Goal: Transaction & Acquisition: Book appointment/travel/reservation

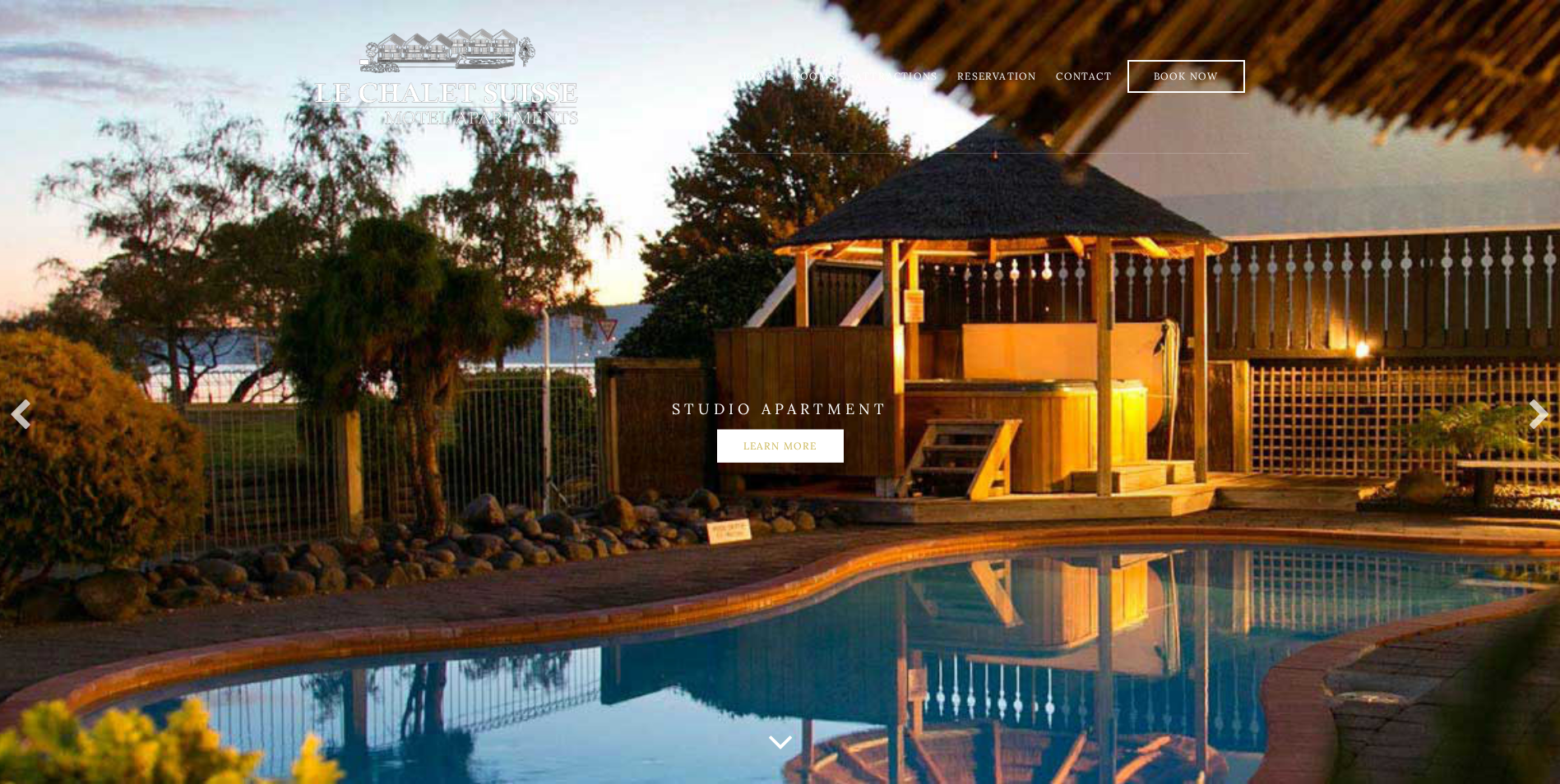
click at [753, 444] on link "Learn more" at bounding box center [780, 446] width 127 height 32
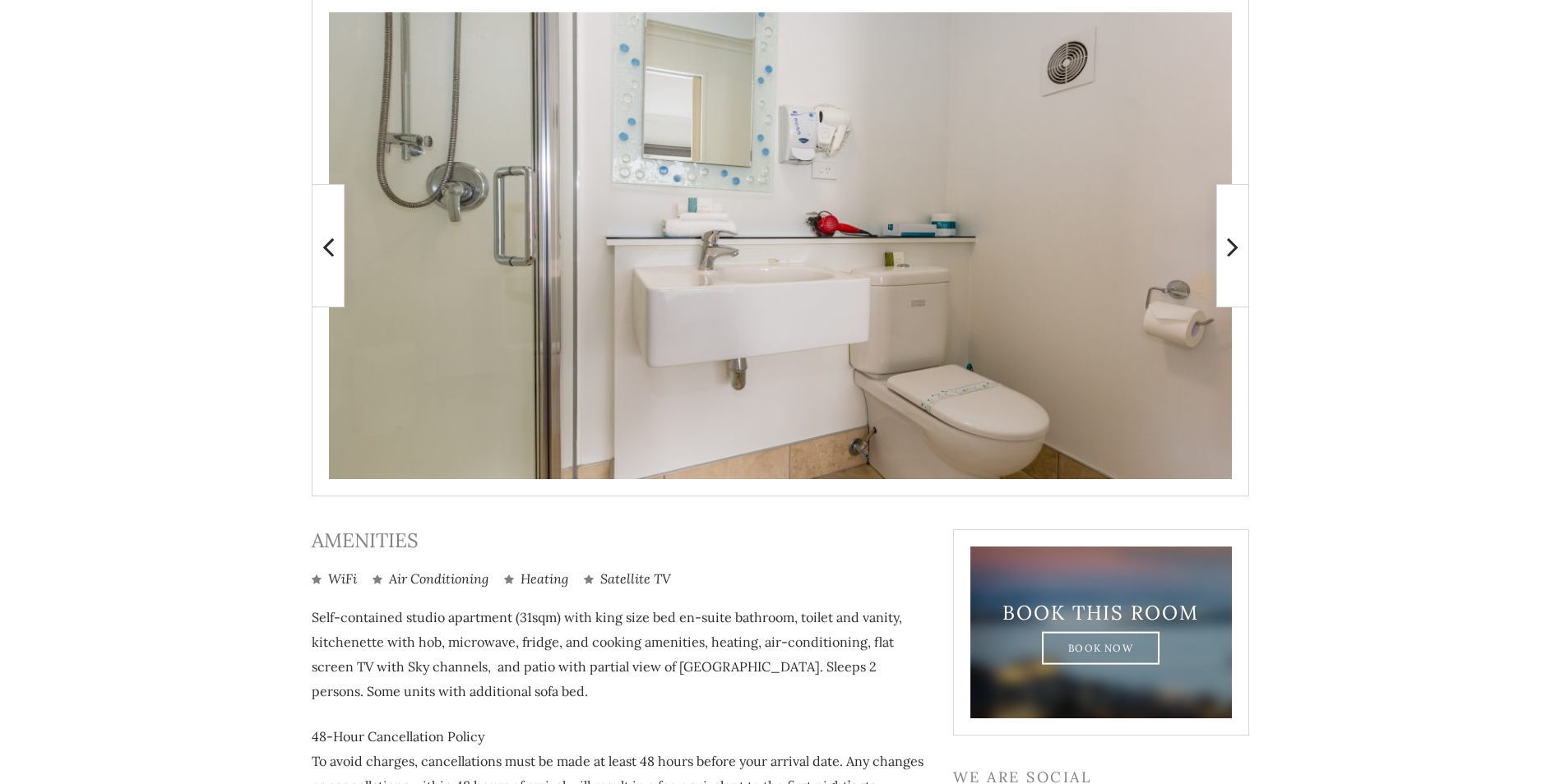
scroll to position [357, 0]
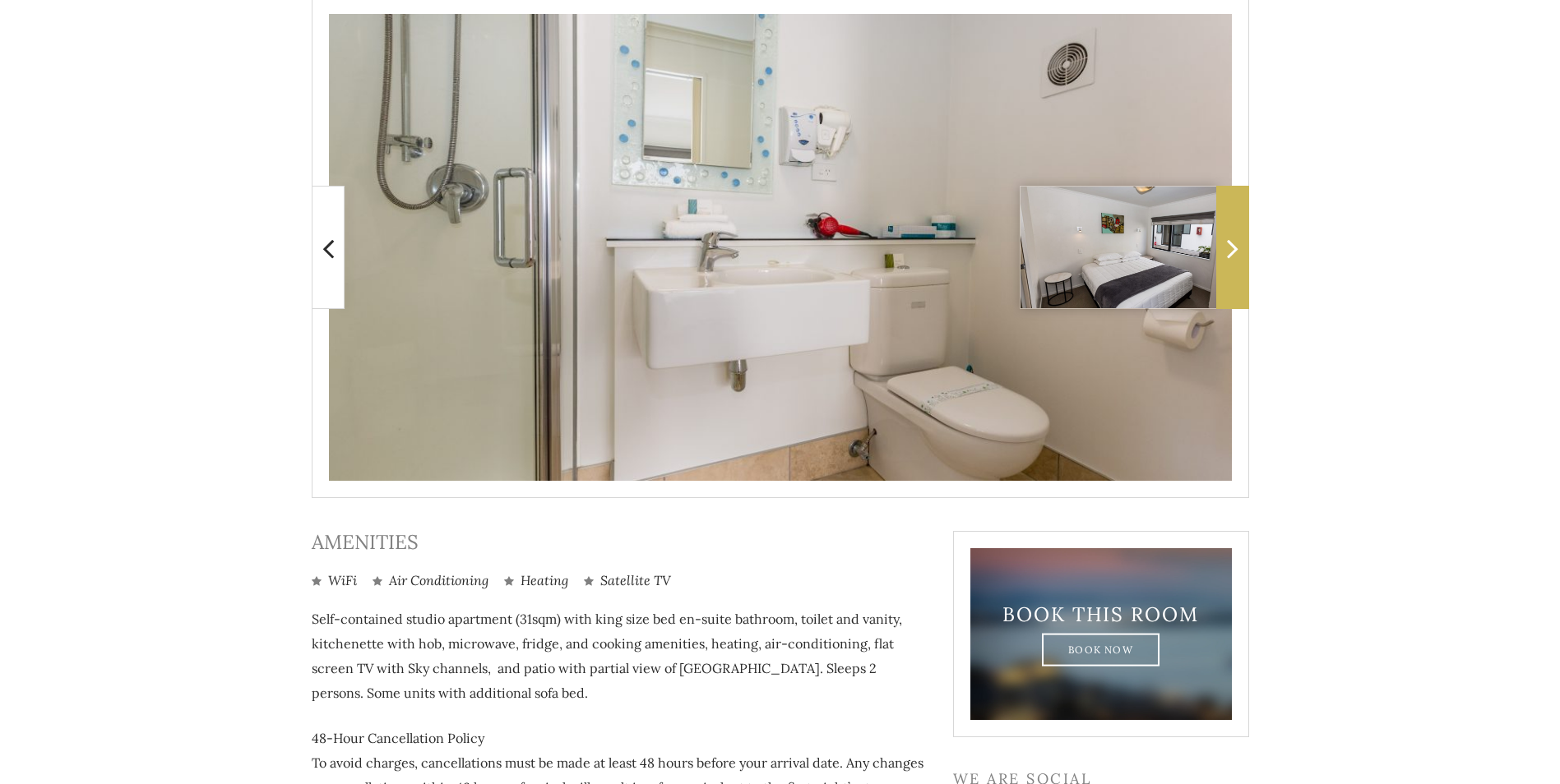
click at [1229, 250] on icon at bounding box center [1233, 248] width 11 height 32
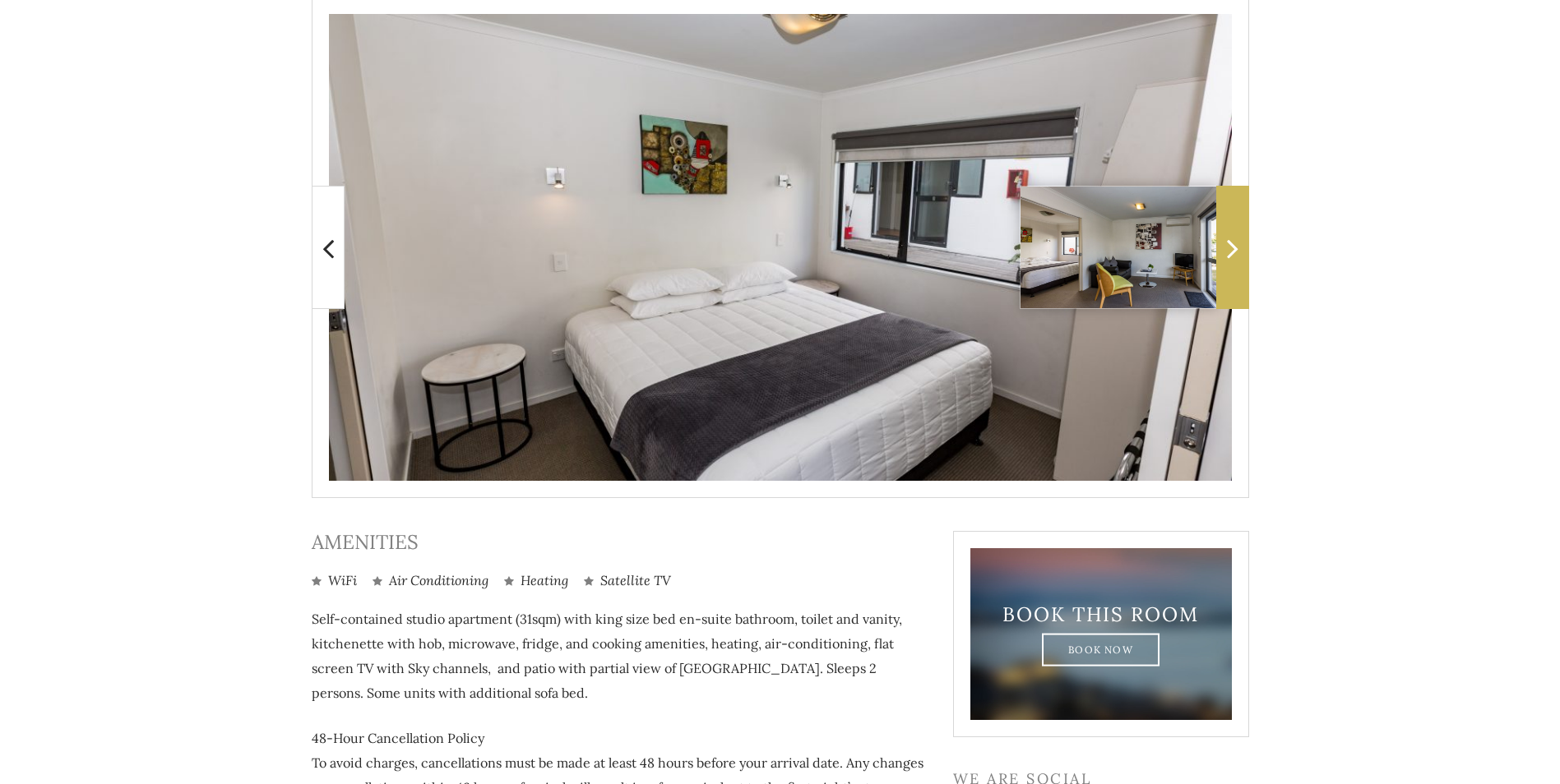
click at [1229, 250] on icon at bounding box center [1233, 248] width 11 height 32
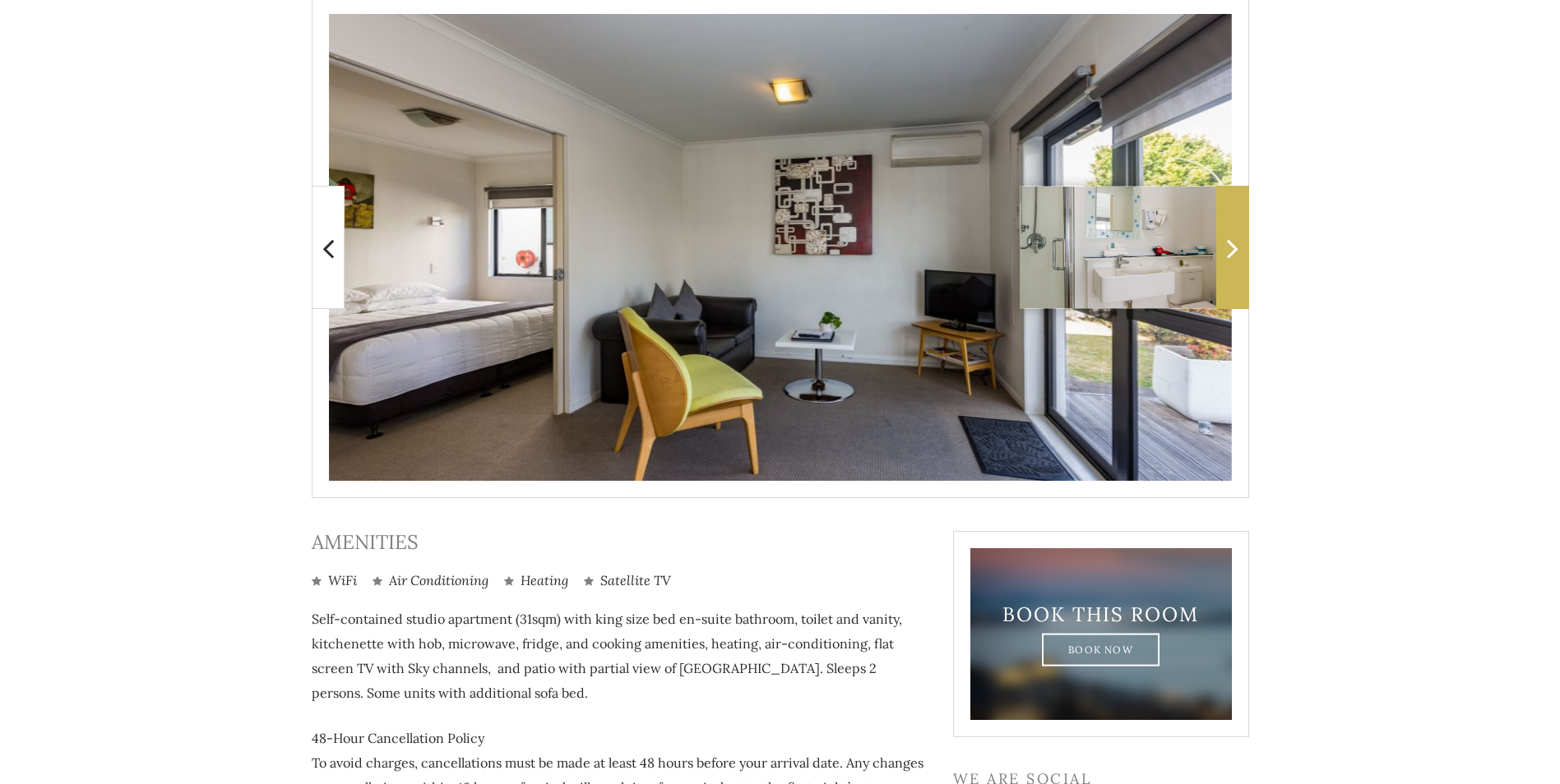
click at [1229, 250] on icon at bounding box center [1233, 248] width 11 height 32
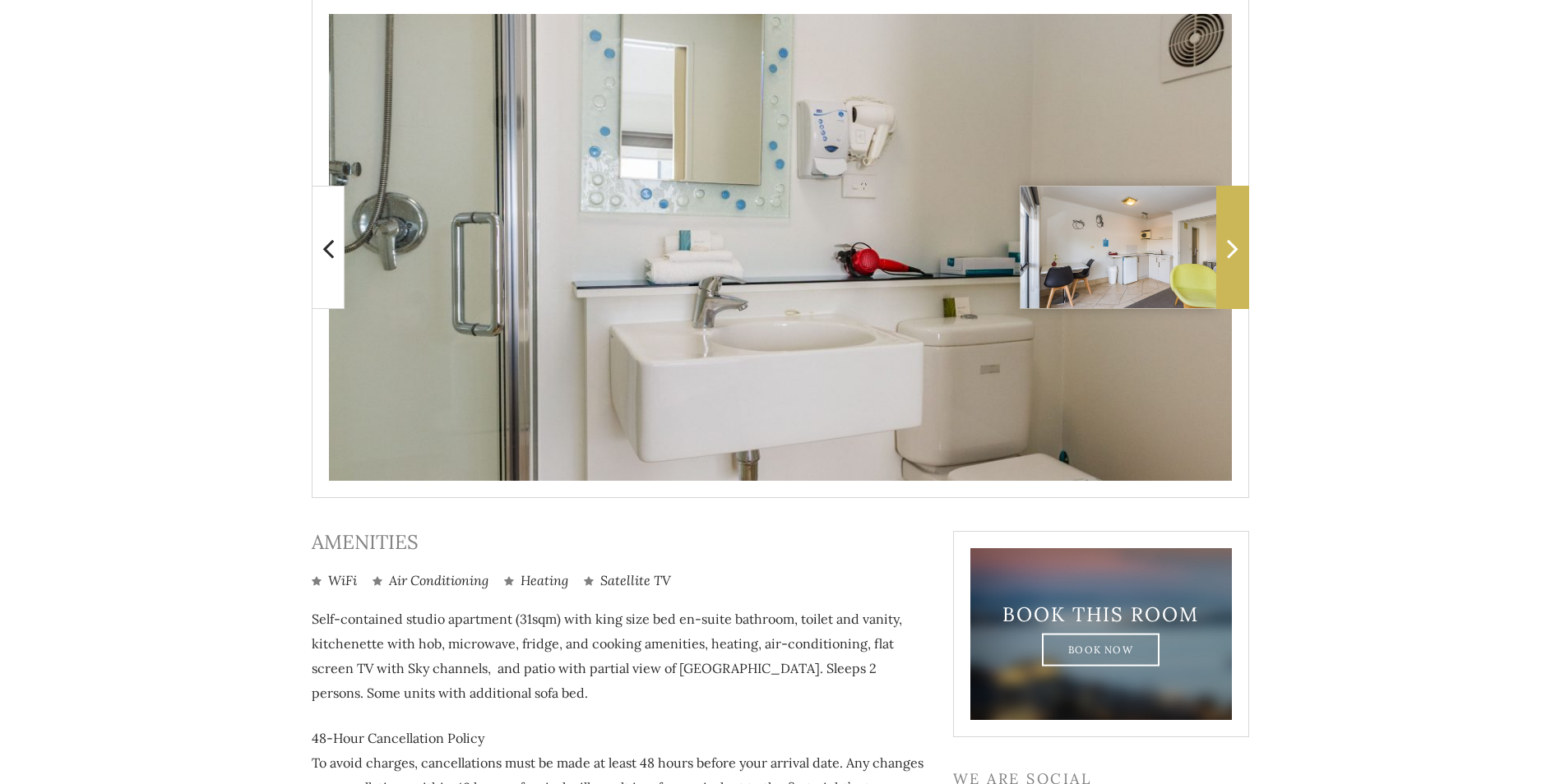
click at [1229, 250] on icon at bounding box center [1233, 248] width 11 height 32
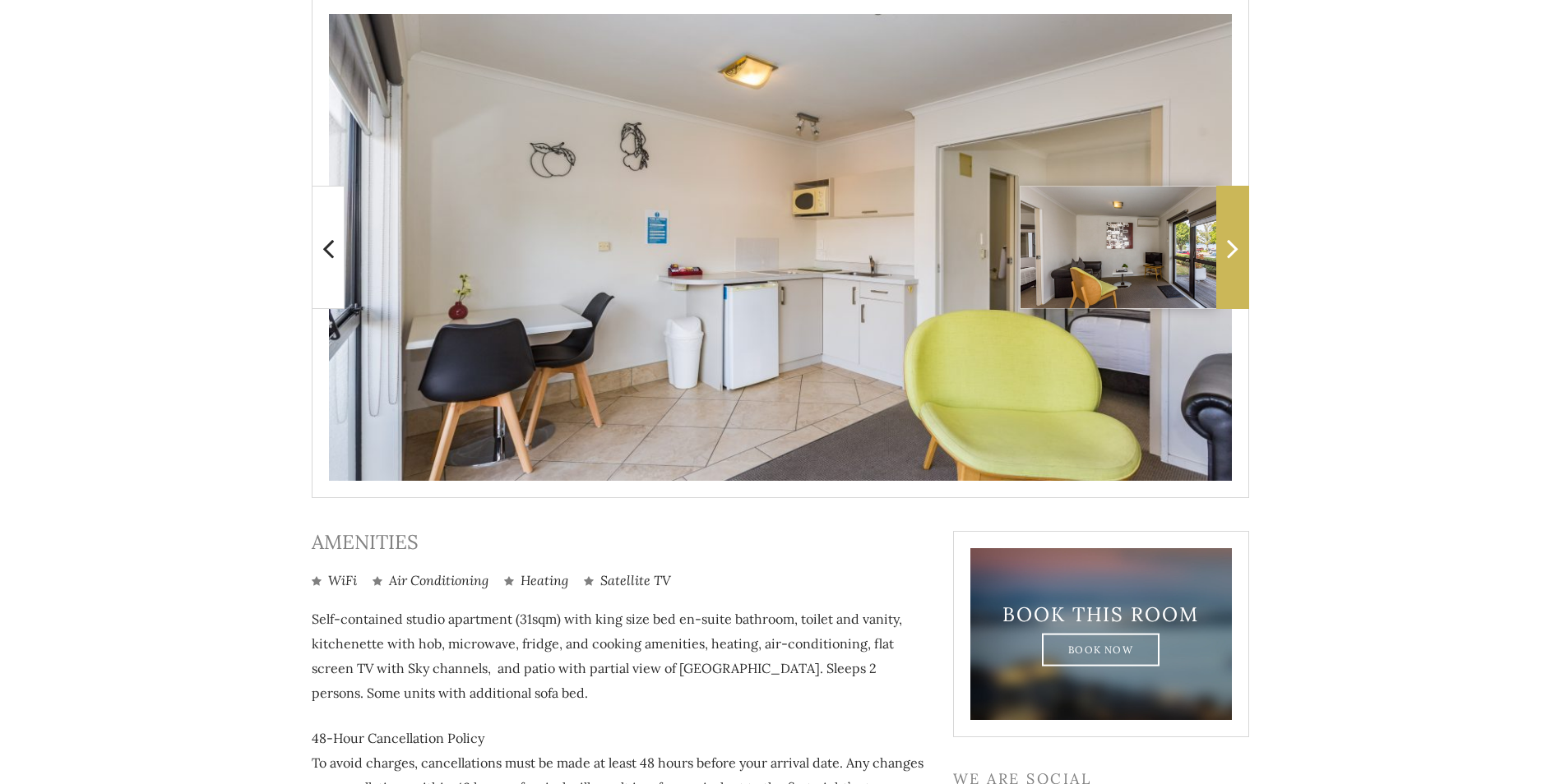
click at [1229, 250] on icon at bounding box center [1233, 248] width 11 height 32
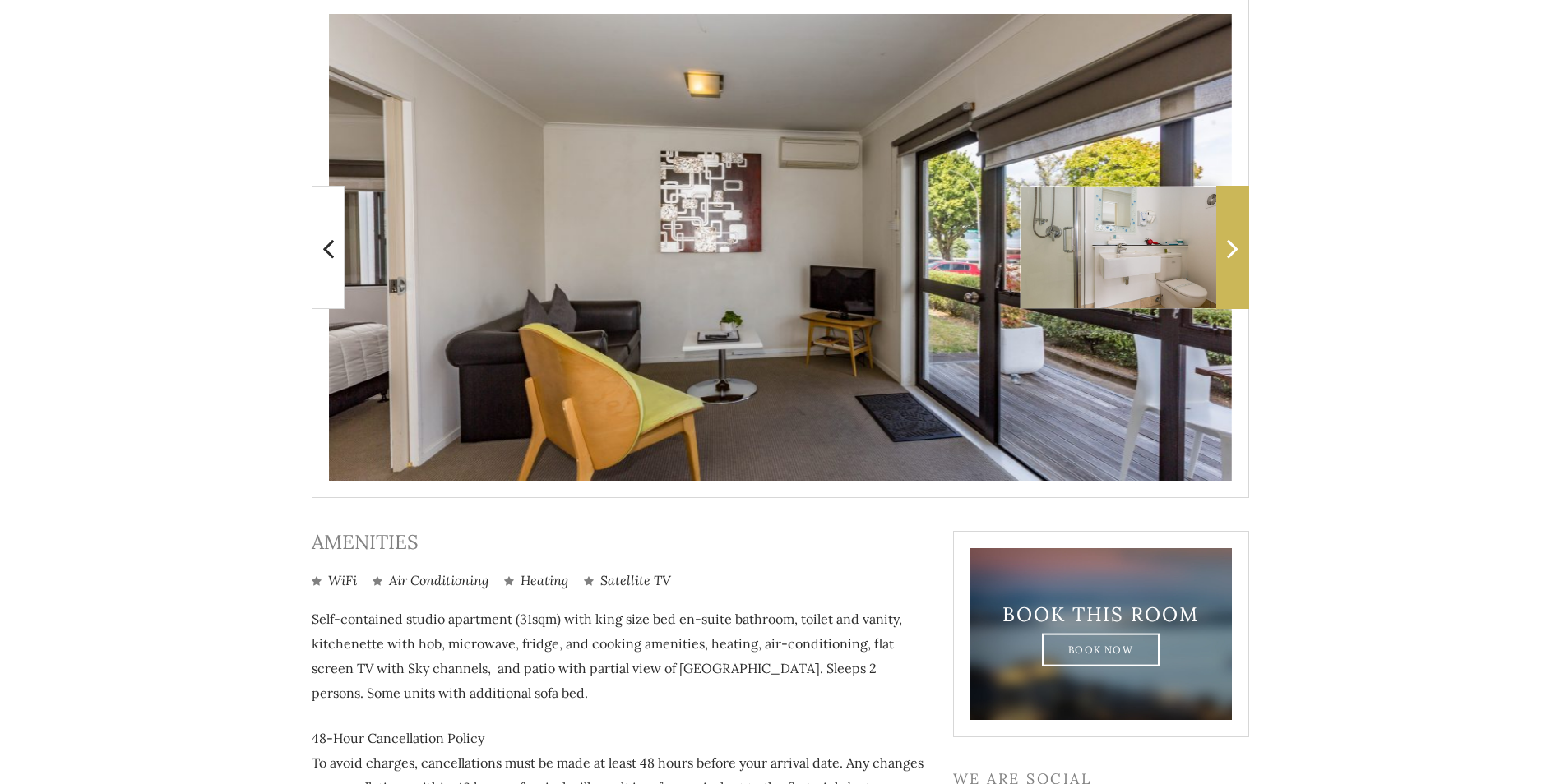
click at [1229, 250] on icon at bounding box center [1233, 248] width 11 height 32
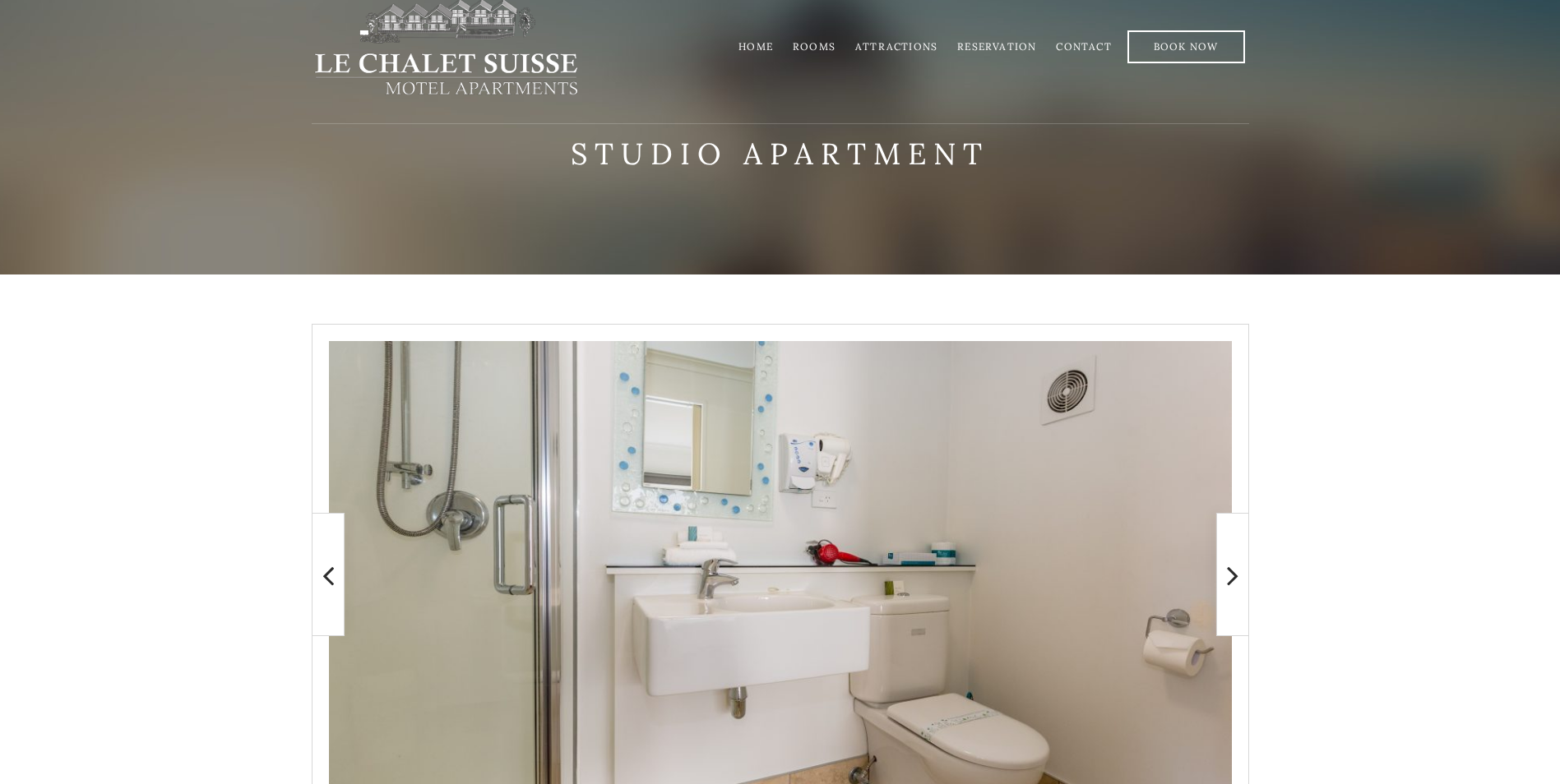
scroll to position [0, 0]
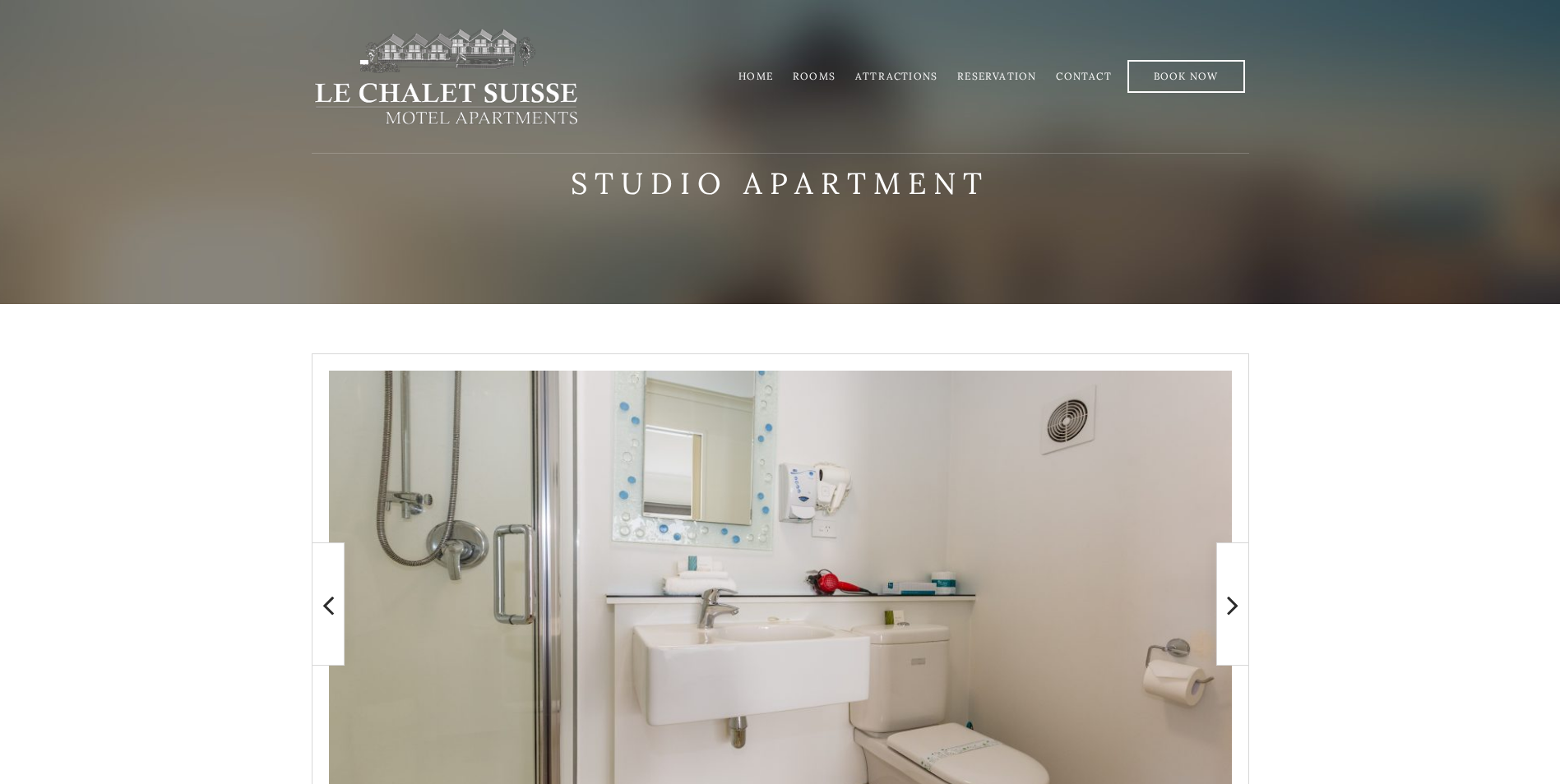
click at [832, 78] on link "Rooms" at bounding box center [814, 75] width 43 height 12
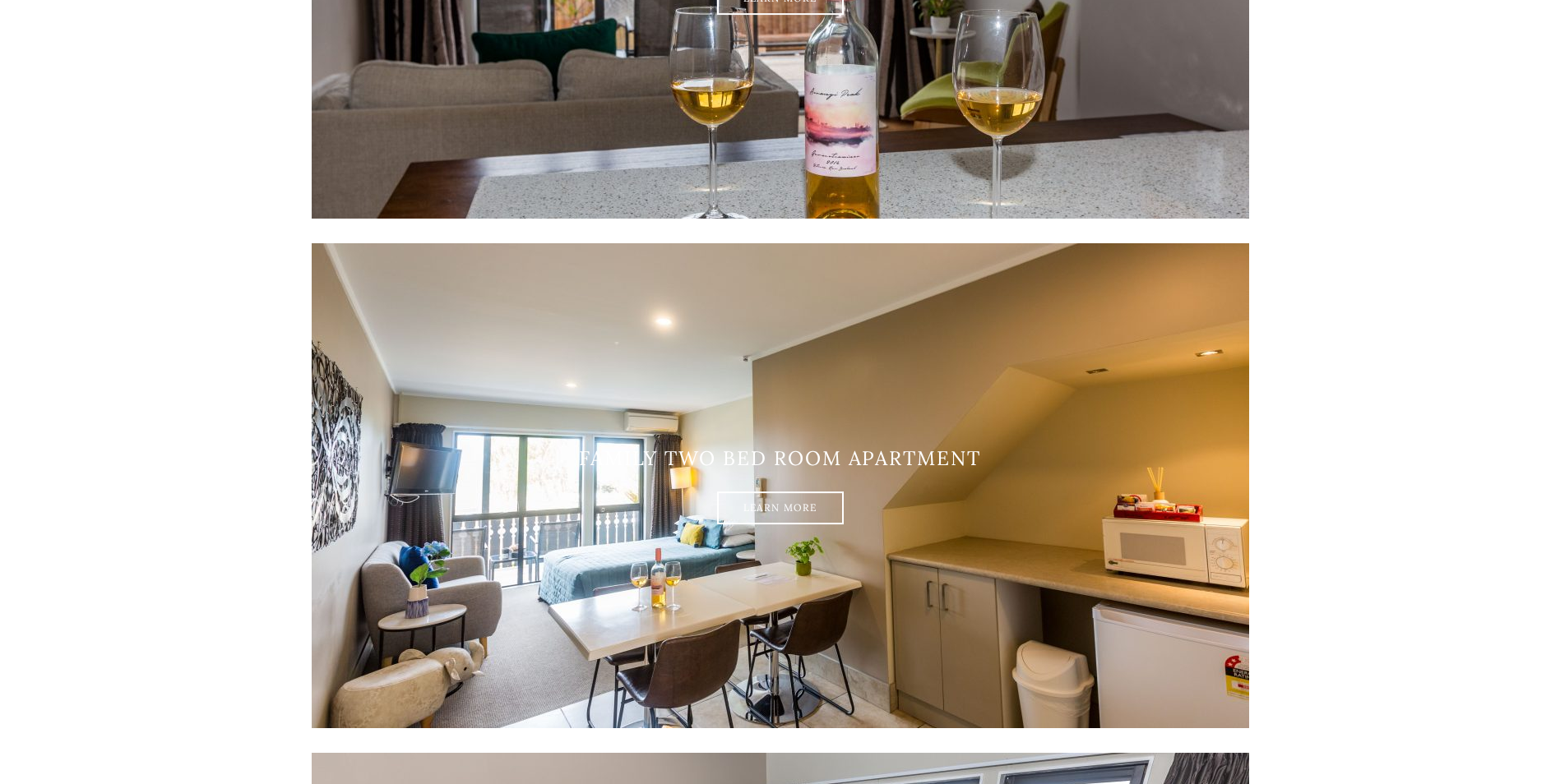
scroll to position [2302, 0]
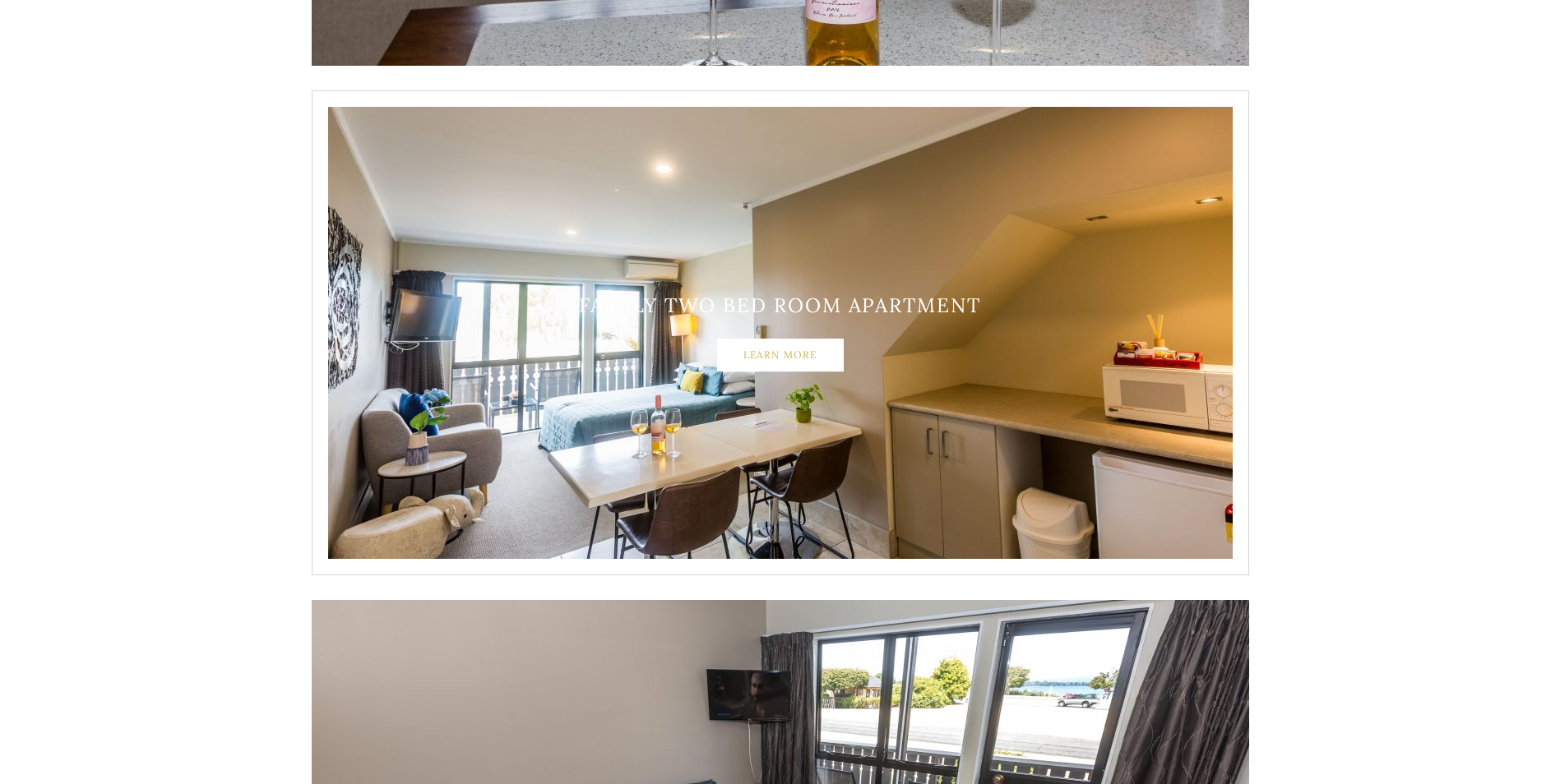
click at [749, 359] on link "Learn More" at bounding box center [780, 355] width 127 height 32
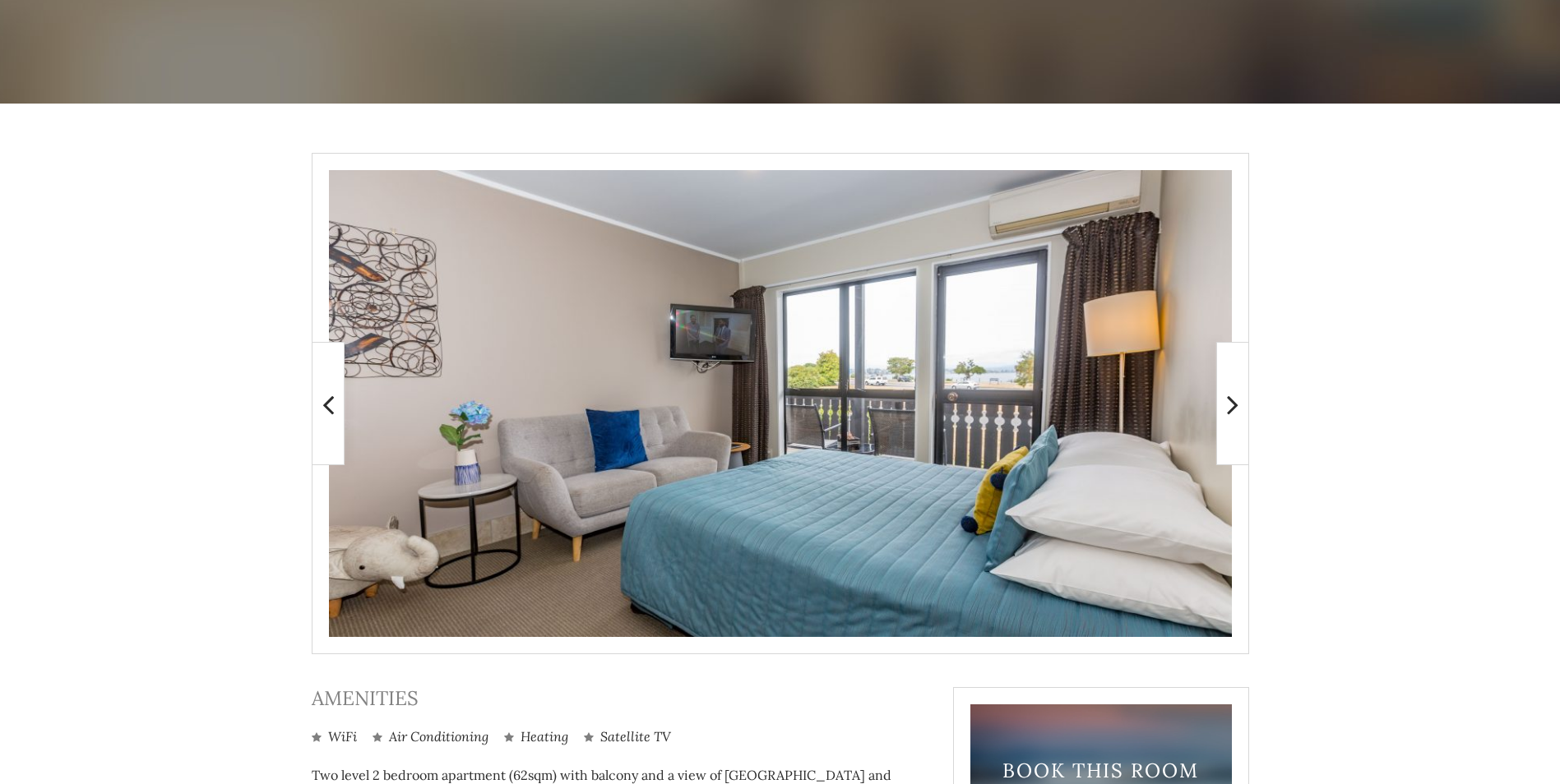
scroll to position [192, 0]
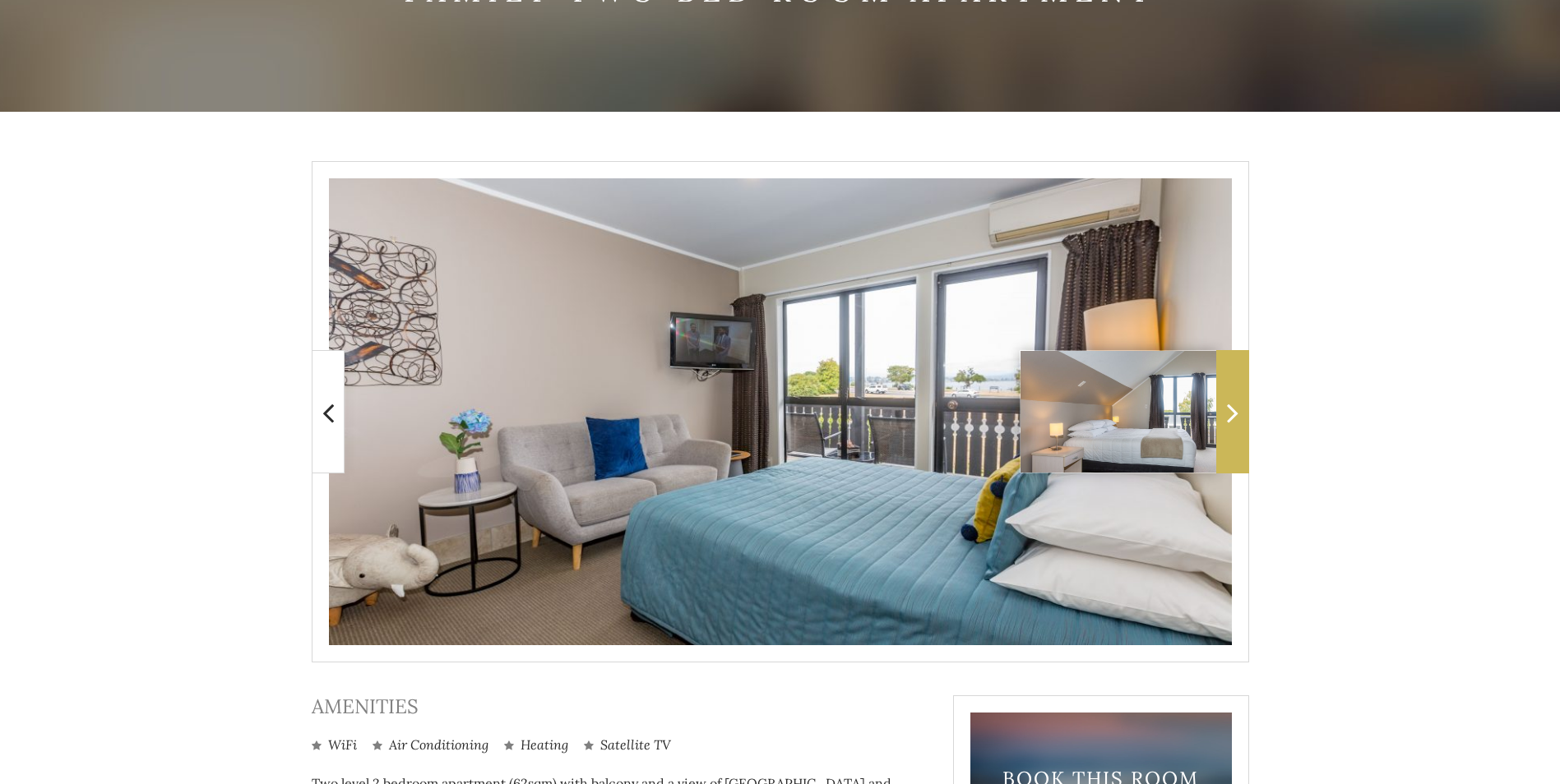
click at [1224, 427] on span at bounding box center [1232, 412] width 32 height 123
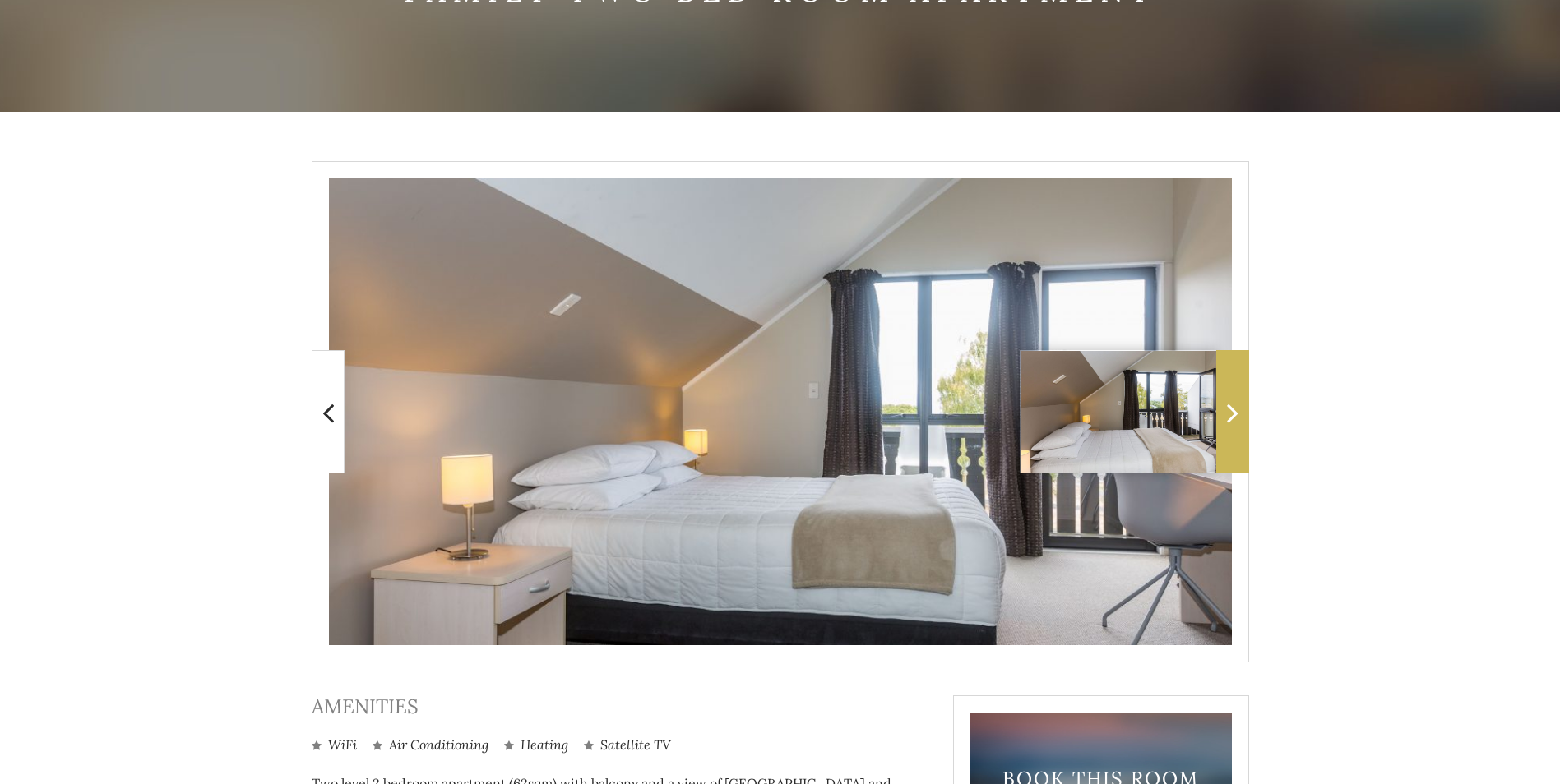
click at [1224, 427] on span at bounding box center [1232, 412] width 32 height 123
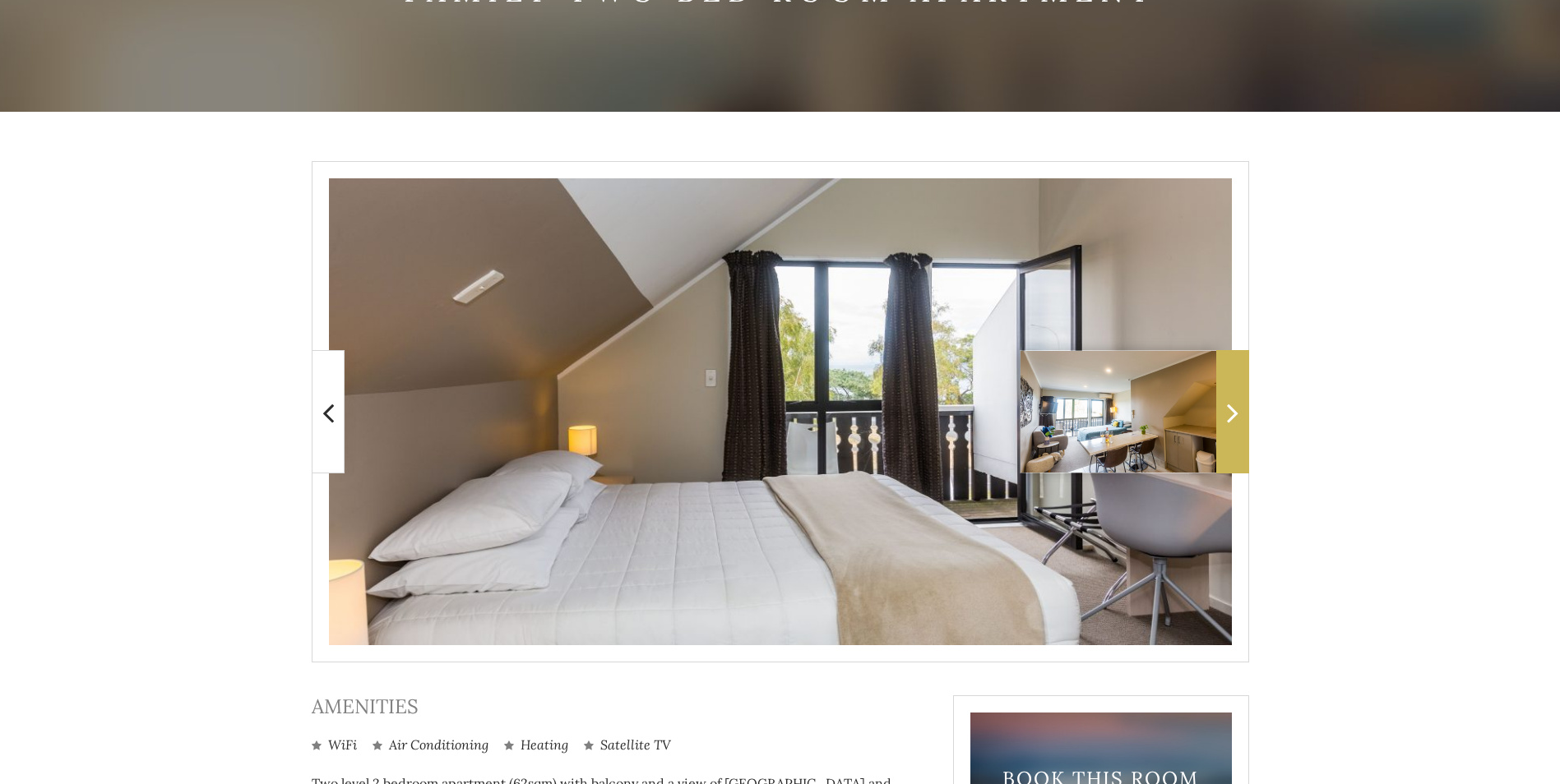
click at [1224, 427] on span at bounding box center [1232, 412] width 32 height 123
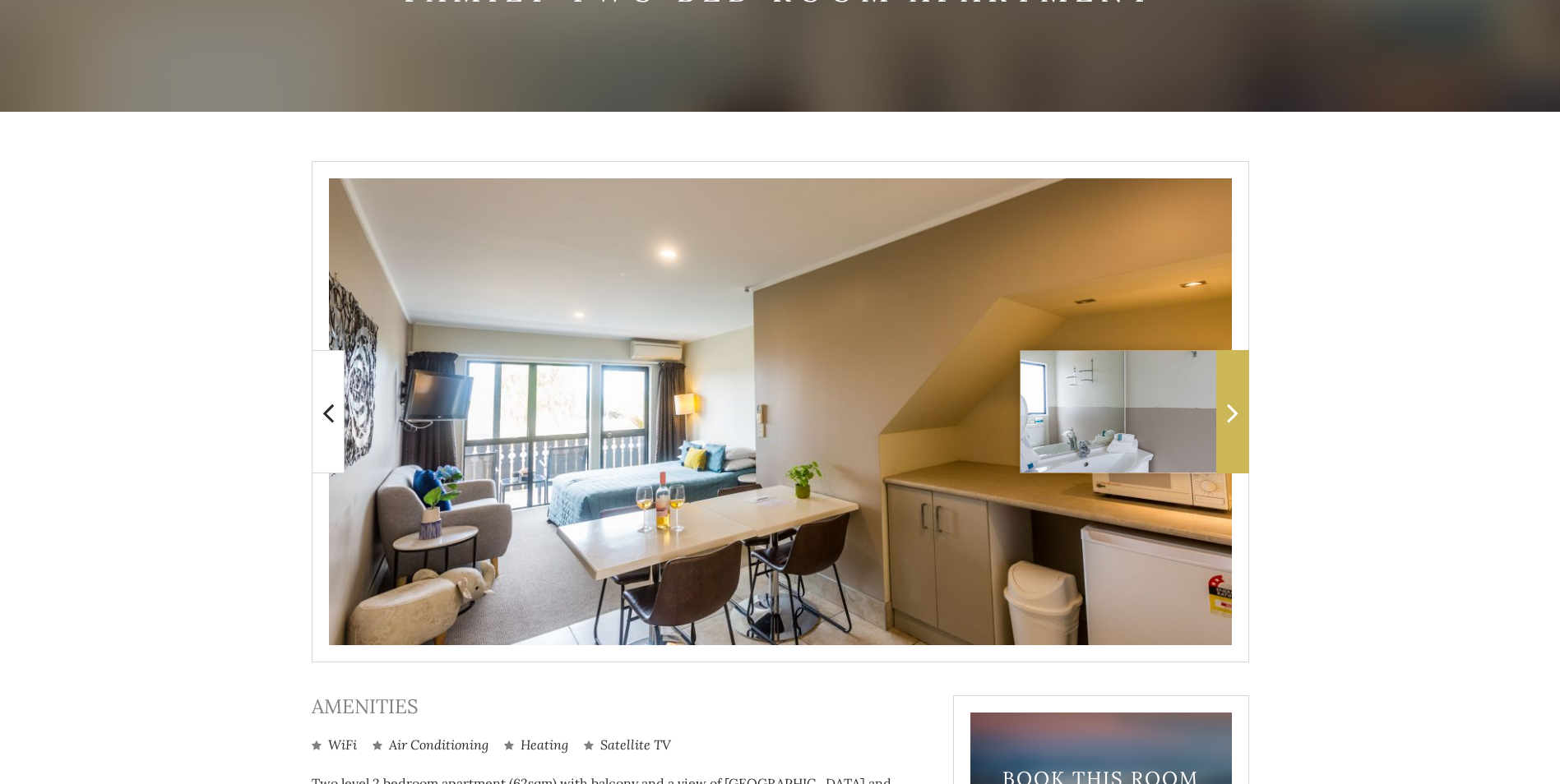
click at [1224, 427] on span at bounding box center [1232, 412] width 32 height 123
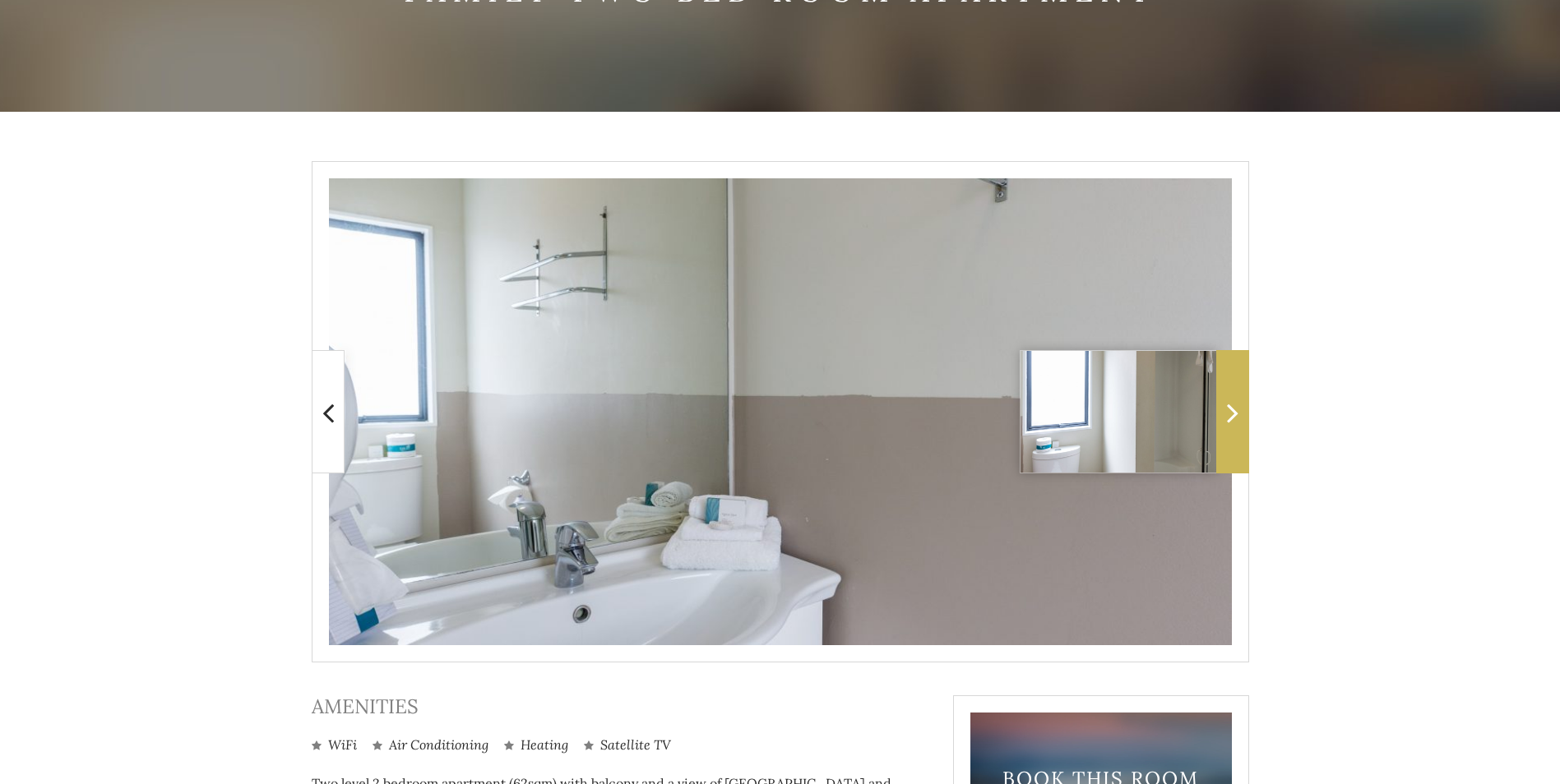
click at [1224, 427] on span at bounding box center [1232, 412] width 32 height 123
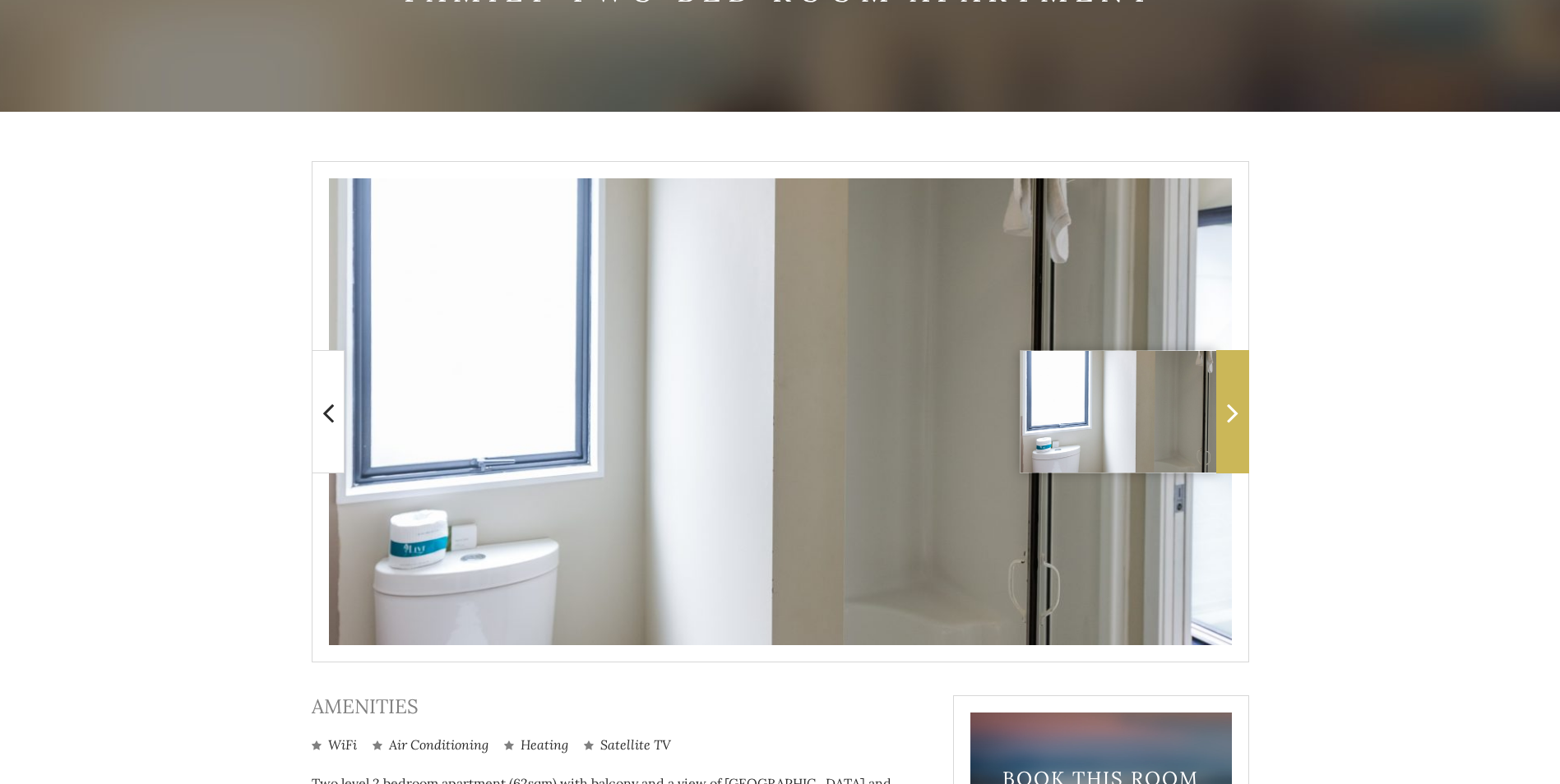
click at [1224, 427] on span at bounding box center [1232, 412] width 32 height 123
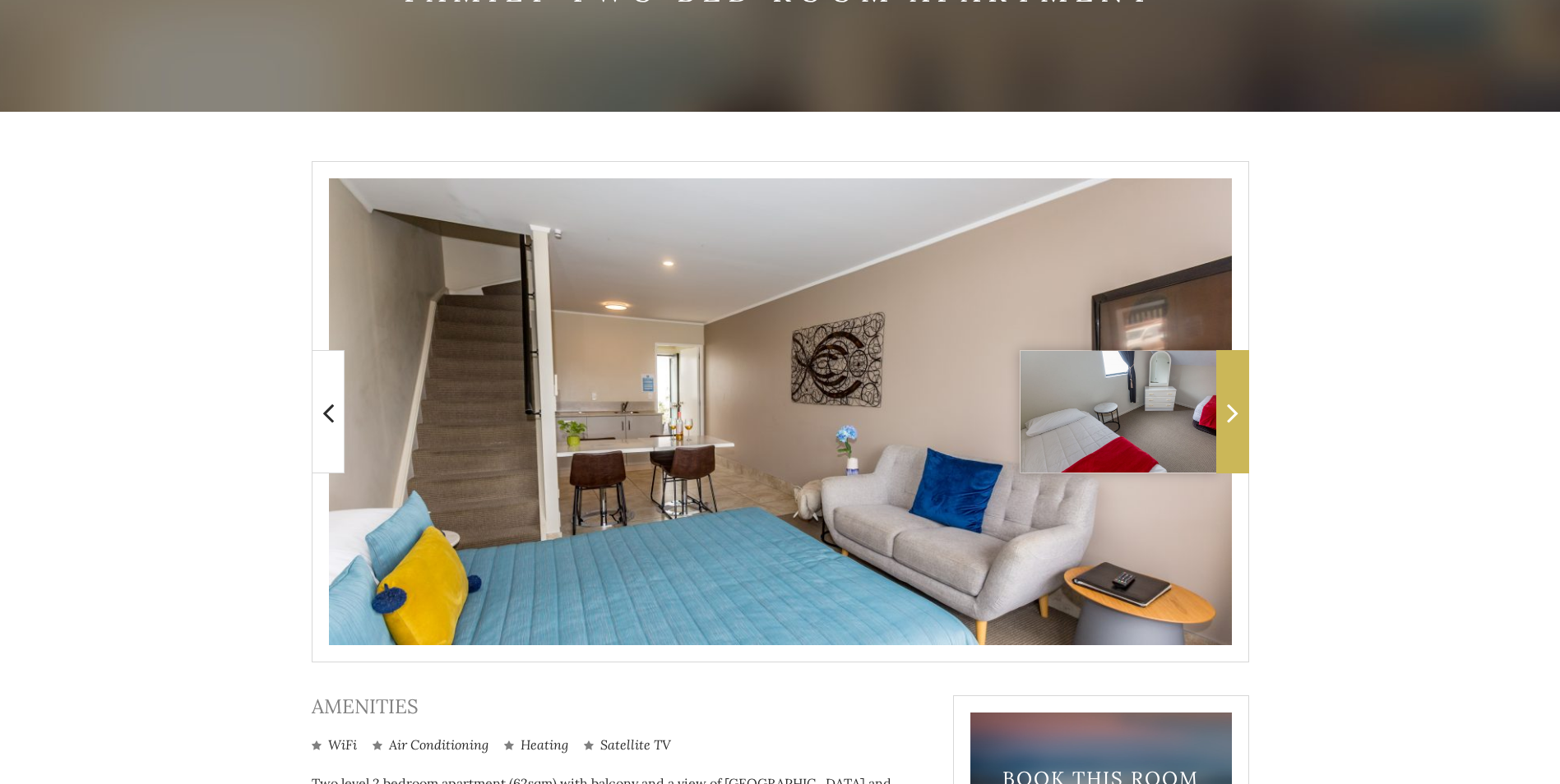
click at [1224, 427] on span at bounding box center [1232, 412] width 32 height 123
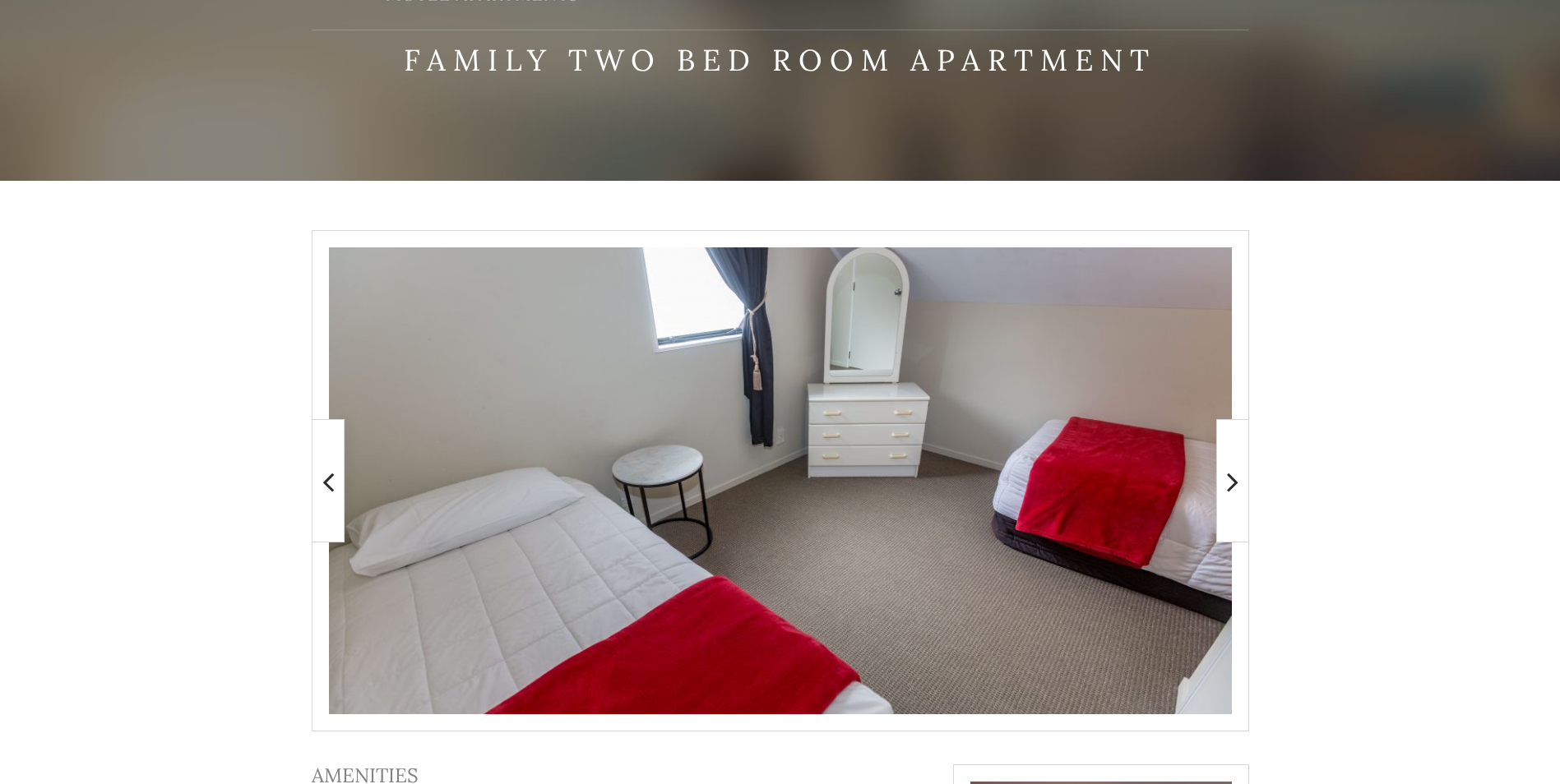
scroll to position [110, 0]
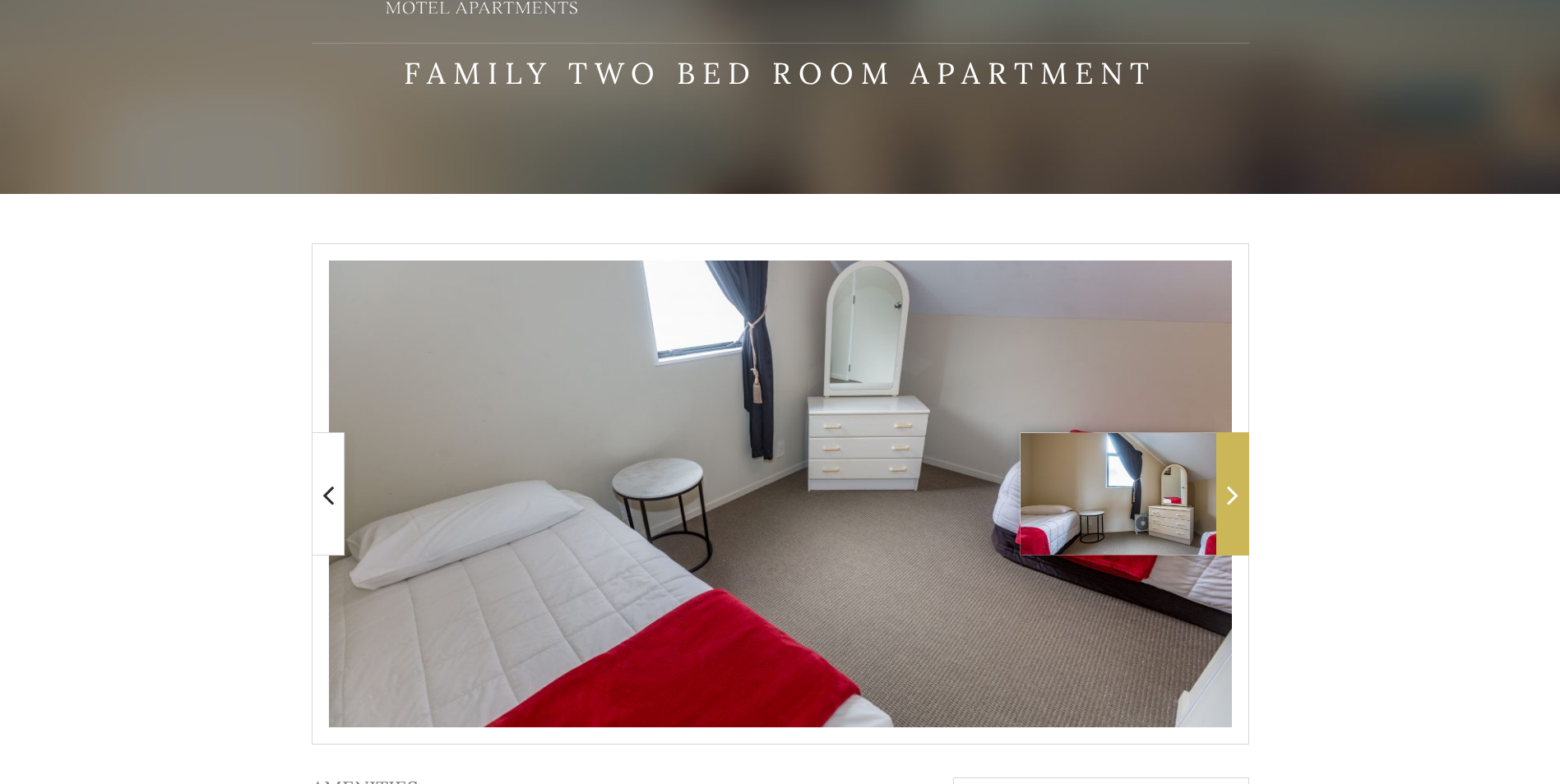
click at [1246, 494] on span at bounding box center [1232, 494] width 32 height 123
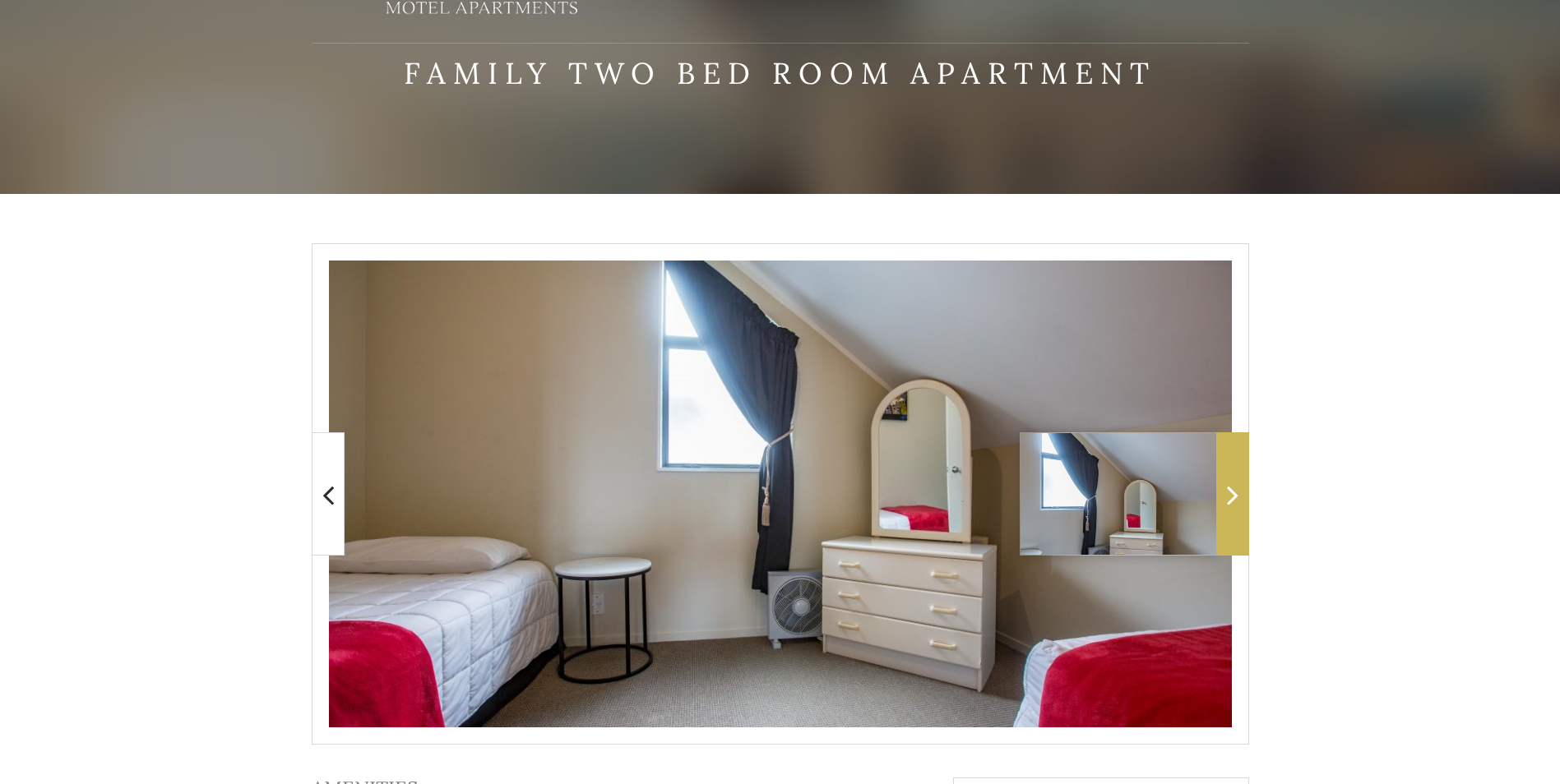
click at [1241, 498] on span at bounding box center [1232, 494] width 32 height 123
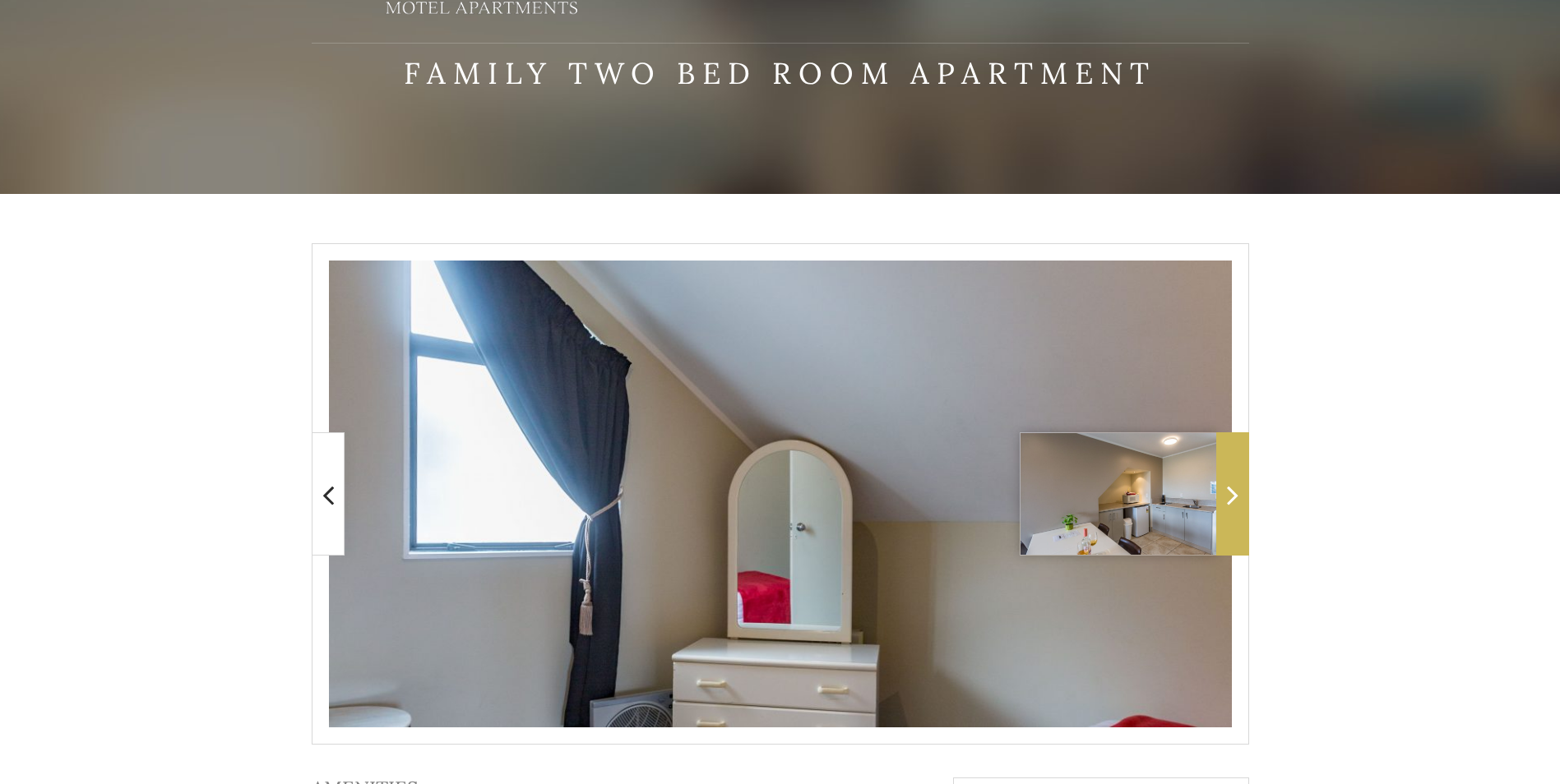
click at [1241, 498] on span at bounding box center [1232, 494] width 32 height 123
